Goal: Information Seeking & Learning: Learn about a topic

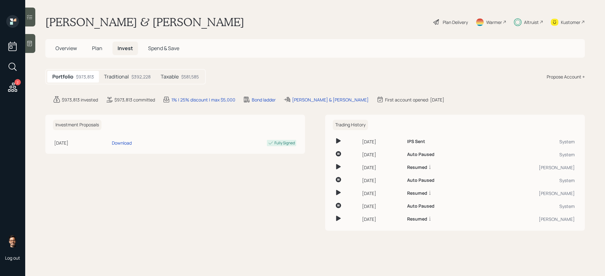
click at [454, 22] on div "Plan Delivery" at bounding box center [454, 22] width 25 height 7
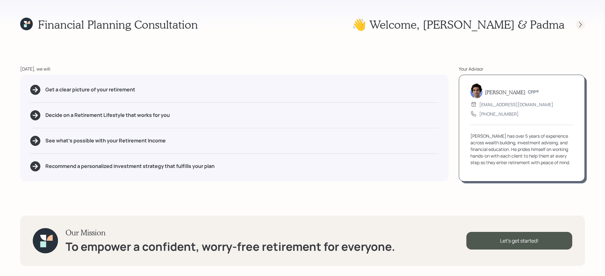
click at [579, 21] on icon at bounding box center [580, 24] width 6 height 6
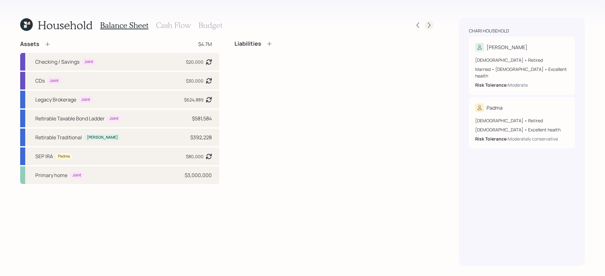
click at [428, 25] on icon at bounding box center [429, 25] width 6 height 6
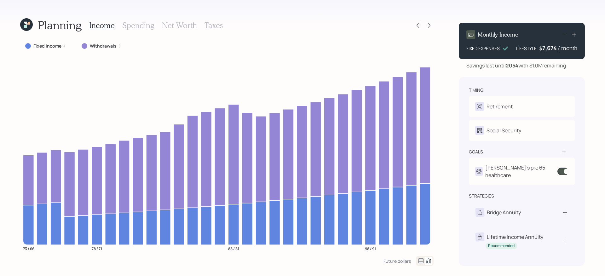
click at [100, 46] on label "Withdrawals" at bounding box center [103, 46] width 27 height 6
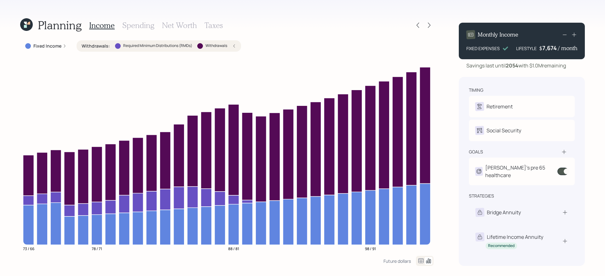
click at [202, 24] on div "Income Spending Net Worth Taxes" at bounding box center [156, 25] width 134 height 15
click at [210, 25] on h3 "Taxes" at bounding box center [213, 25] width 18 height 9
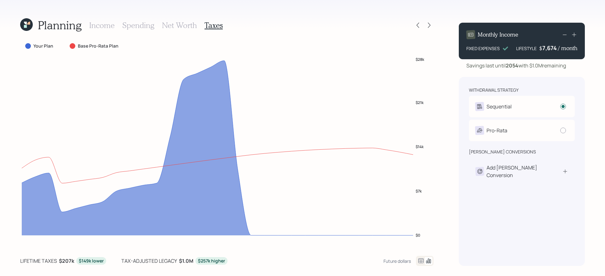
click at [422, 258] on icon at bounding box center [421, 261] width 8 height 8
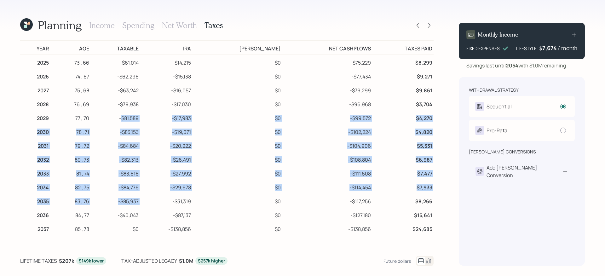
drag, startPoint x: 132, startPoint y: 120, endPoint x: 155, endPoint y: 203, distance: 85.9
click at [155, 203] on tbody "2025 73 , 66 -$61,014 -$14,215 $0 -$75,229 $8,299 2026 74 , 67 -$62,296 -$15,13…" at bounding box center [226, 263] width 413 height 416
click at [140, 119] on td "-$81,589" at bounding box center [114, 117] width 49 height 14
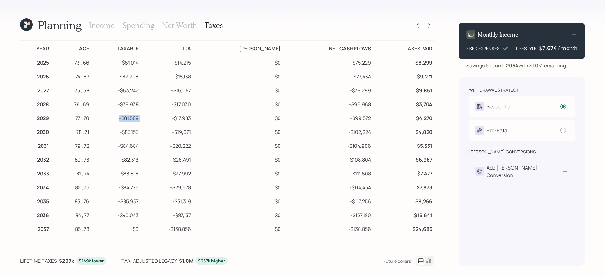
drag, startPoint x: 130, startPoint y: 119, endPoint x: 163, endPoint y: 118, distance: 33.1
click at [163, 118] on tr "2029 77 , 70 -$81,589 -$17,983 $0 -$99,572 $4,270" at bounding box center [226, 117] width 413 height 14
drag, startPoint x: 130, startPoint y: 132, endPoint x: 157, endPoint y: 132, distance: 27.7
click at [157, 132] on tr "2030 78 , 71 -$83,153 -$19,071 $0 -$102,224 $4,820" at bounding box center [226, 131] width 413 height 14
drag, startPoint x: 128, startPoint y: 147, endPoint x: 159, endPoint y: 146, distance: 30.9
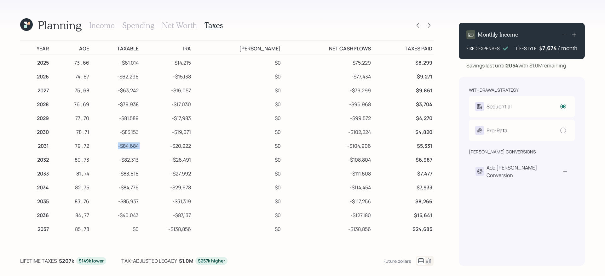
click at [159, 147] on tr "2031 79 , 72 -$84,684 -$20,222 $0 -$104,906 $5,331" at bounding box center [226, 145] width 413 height 14
drag, startPoint x: 132, startPoint y: 118, endPoint x: 203, endPoint y: 118, distance: 71.2
click at [203, 118] on tr "2029 77 , 70 -$81,589 -$17,983 $0 -$99,572 $4,270" at bounding box center [226, 117] width 413 height 14
click at [192, 118] on td "-$17,983" at bounding box center [166, 117] width 53 height 14
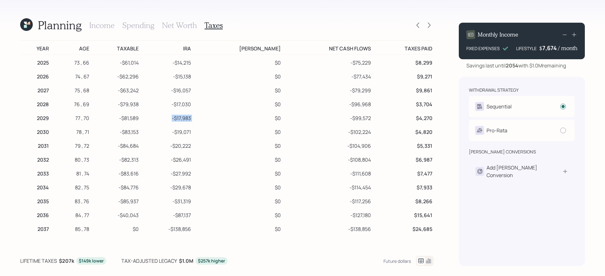
click at [192, 118] on td "-$17,983" at bounding box center [166, 117] width 53 height 14
drag, startPoint x: 129, startPoint y: 119, endPoint x: 168, endPoint y: 119, distance: 38.4
click at [168, 119] on tr "2029 77 , 70 -$81,589 -$17,983 $0 -$99,572 $4,270" at bounding box center [226, 117] width 413 height 14
click at [130, 120] on td "-$81,589" at bounding box center [114, 117] width 49 height 14
drag, startPoint x: 129, startPoint y: 120, endPoint x: 158, endPoint y: 120, distance: 29.3
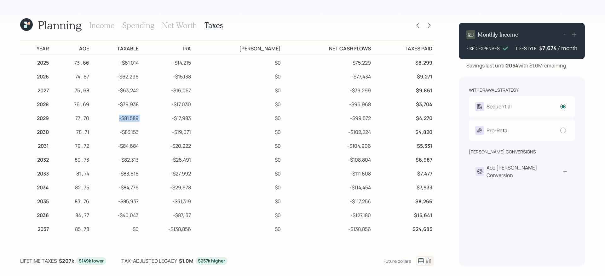
click at [158, 120] on tr "2029 77 , 70 -$81,589 -$17,983 $0 -$99,572 $4,270" at bounding box center [226, 117] width 413 height 14
drag, startPoint x: 123, startPoint y: 61, endPoint x: 216, endPoint y: 62, distance: 92.9
click at [216, 62] on tr "2025 73 , 66 -$61,014 -$14,215 $0 -$75,229 $8,299" at bounding box center [226, 62] width 413 height 14
click at [29, 24] on icon at bounding box center [28, 23] width 3 height 3
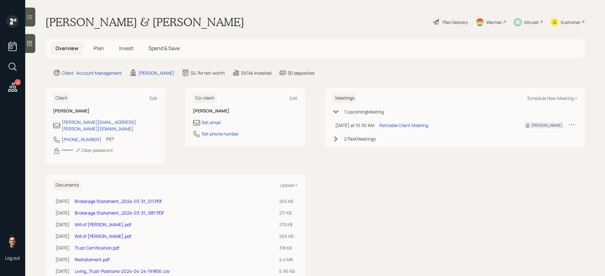
click at [569, 24] on div "Kustomer" at bounding box center [571, 22] width 20 height 7
click at [452, 24] on div "Plan Delivery" at bounding box center [454, 22] width 25 height 7
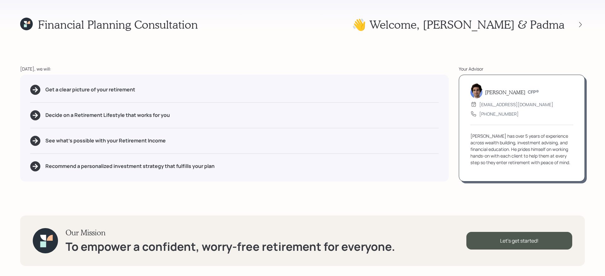
click at [584, 28] on div at bounding box center [574, 24] width 20 height 9
click at [582, 26] on icon at bounding box center [580, 24] width 6 height 6
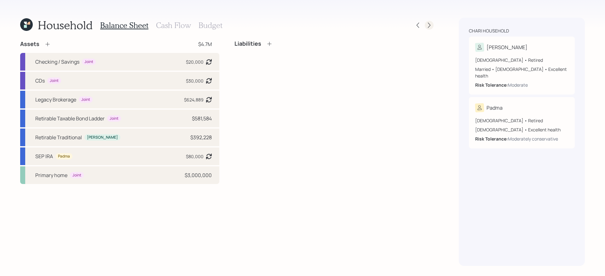
click at [427, 24] on icon at bounding box center [429, 25] width 6 height 6
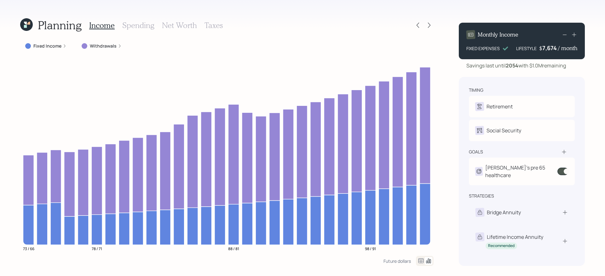
click at [95, 49] on label "Withdrawals" at bounding box center [103, 46] width 27 height 6
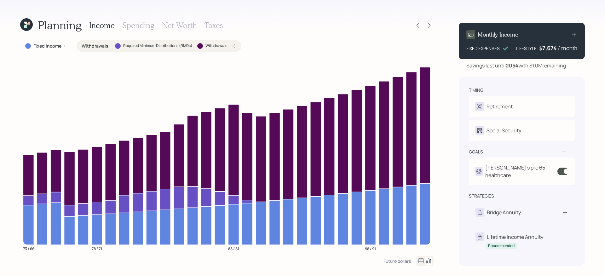
click at [216, 26] on h3 "Taxes" at bounding box center [213, 25] width 18 height 9
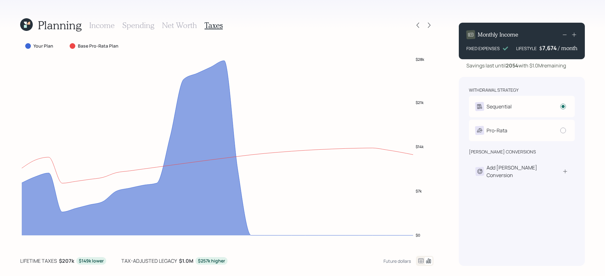
click at [417, 257] on icon at bounding box center [421, 261] width 8 height 8
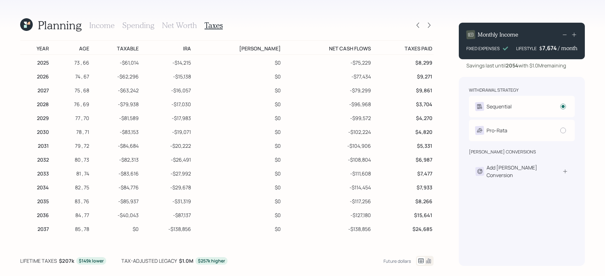
click at [25, 23] on icon at bounding box center [25, 23] width 3 height 3
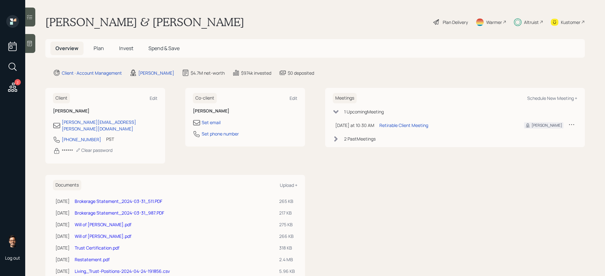
click at [537, 21] on div "Altruist" at bounding box center [531, 22] width 15 height 7
click at [99, 47] on span "Plan" at bounding box center [99, 48] width 10 height 7
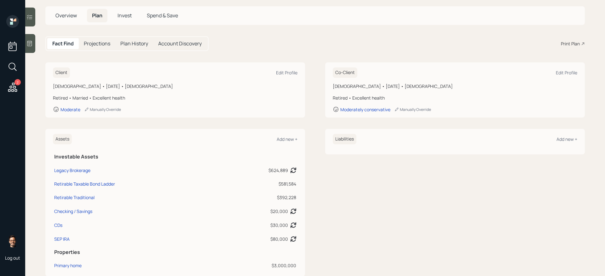
scroll to position [68, 0]
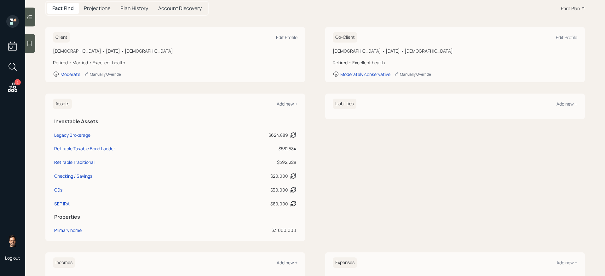
click at [280, 162] on div "$392,228" at bounding box center [257, 162] width 77 height 7
click at [285, 148] on div "$581,584" at bounding box center [257, 148] width 77 height 7
click at [276, 136] on div "$624,889" at bounding box center [278, 135] width 20 height 7
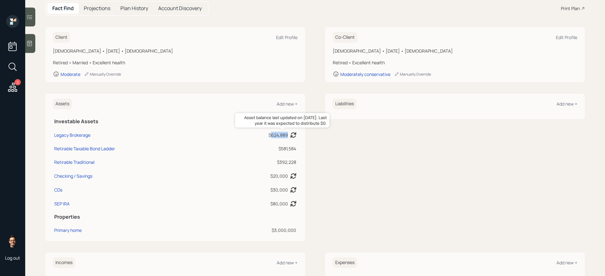
click at [276, 136] on div "$624,889" at bounding box center [278, 135] width 20 height 7
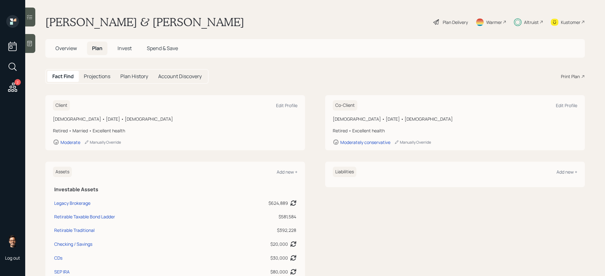
click at [445, 20] on div "Plan Delivery" at bounding box center [454, 22] width 25 height 7
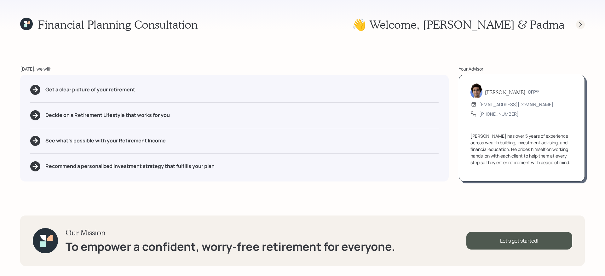
click at [583, 24] on icon at bounding box center [580, 24] width 6 height 6
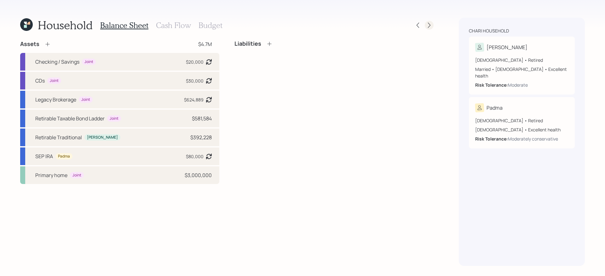
click at [431, 25] on icon at bounding box center [429, 25] width 6 height 6
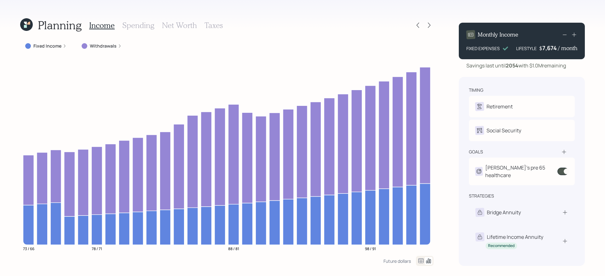
click at [213, 26] on h3 "Taxes" at bounding box center [213, 25] width 18 height 9
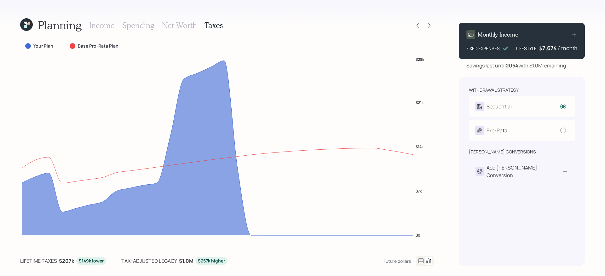
click at [420, 259] on icon at bounding box center [421, 261] width 8 height 8
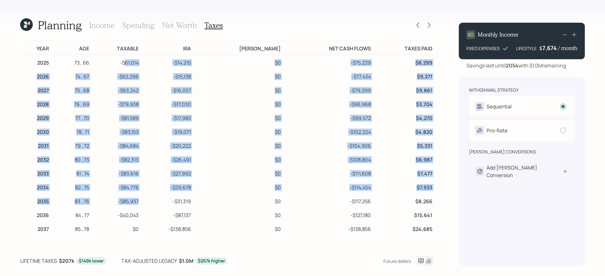
drag, startPoint x: 135, startPoint y: 62, endPoint x: 151, endPoint y: 202, distance: 141.6
click at [151, 202] on tbody "2025 73 , 66 -$61,014 -$14,215 $0 -$75,229 $8,299 2026 74 , 67 -$62,296 -$15,13…" at bounding box center [226, 263] width 413 height 416
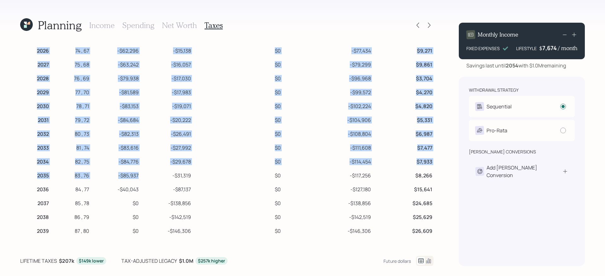
scroll to position [47, 0]
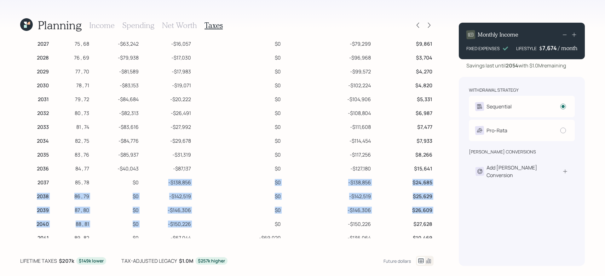
drag, startPoint x: 185, startPoint y: 181, endPoint x: 223, endPoint y: 225, distance: 58.0
click at [223, 225] on tbody "2025 73 , 66 -$61,014 -$14,215 $0 -$75,229 $8,299 2026 74 , 67 -$62,296 -$15,13…" at bounding box center [226, 216] width 413 height 416
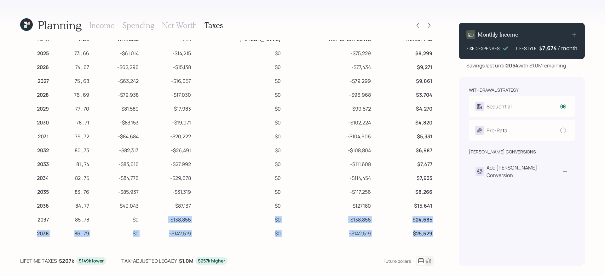
scroll to position [0, 0]
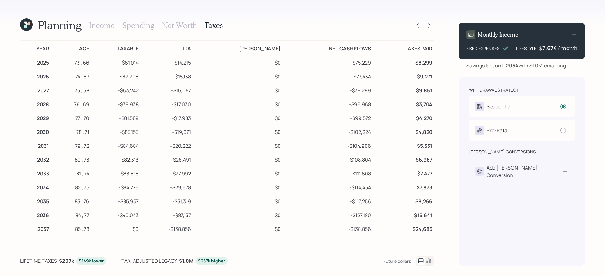
click at [108, 26] on h3 "Income" at bounding box center [102, 25] width 26 height 9
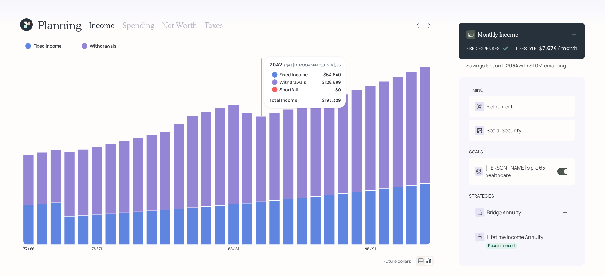
click at [210, 27] on h3 "Taxes" at bounding box center [213, 25] width 18 height 9
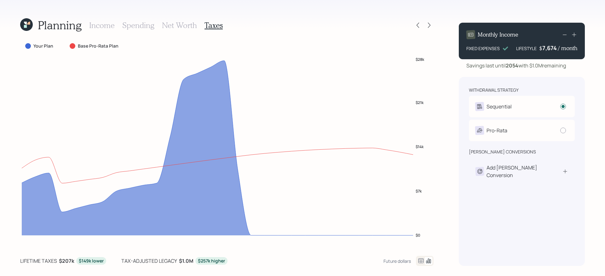
click at [421, 260] on icon at bounding box center [421, 261] width 8 height 8
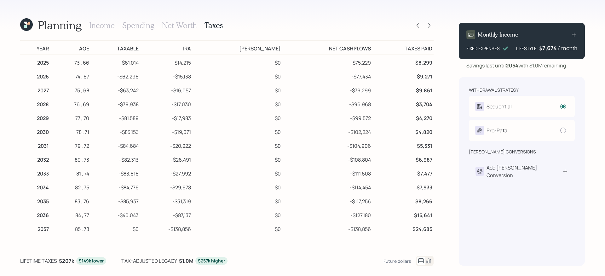
click at [131, 214] on td "-$40,043" at bounding box center [114, 214] width 49 height 14
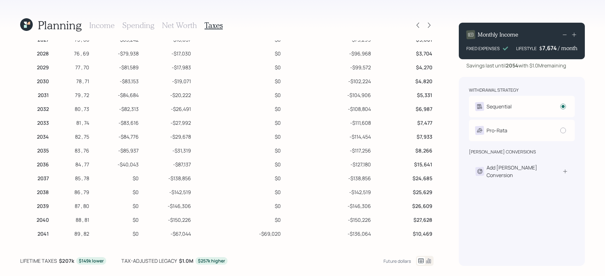
click at [139, 161] on td "-$40,043" at bounding box center [114, 164] width 49 height 14
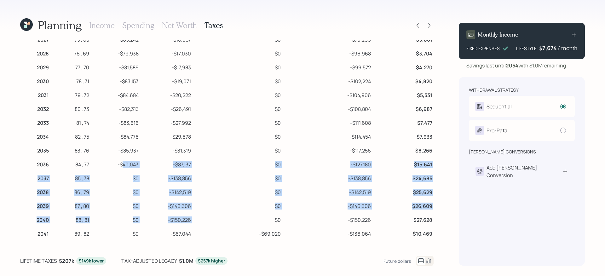
drag, startPoint x: 134, startPoint y: 164, endPoint x: 210, endPoint y: 220, distance: 95.0
click at [210, 220] on tbody "2025 73 , 66 -$61,014 -$14,215 $0 -$75,229 $8,299 2026 74 , 67 -$62,296 -$15,13…" at bounding box center [226, 212] width 413 height 416
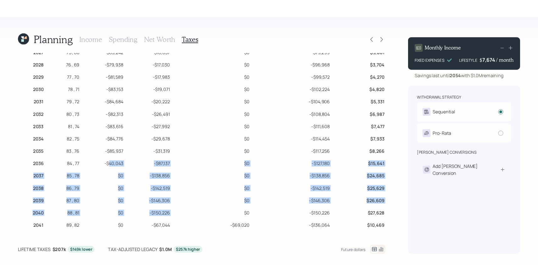
scroll to position [0, 0]
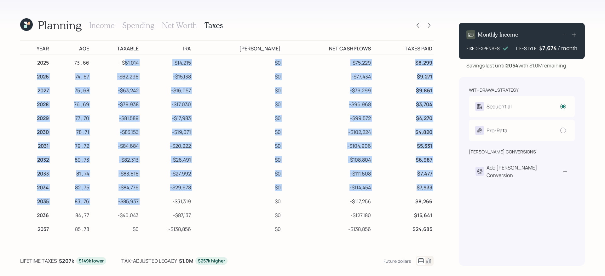
drag, startPoint x: 137, startPoint y: 62, endPoint x: 152, endPoint y: 200, distance: 138.5
click at [152, 200] on tbody "2025 73 , 66 -$61,014 -$14,215 $0 -$75,229 $8,299 2026 74 , 67 -$62,296 -$15,13…" at bounding box center [226, 263] width 413 height 416
